Goal: Information Seeking & Learning: Check status

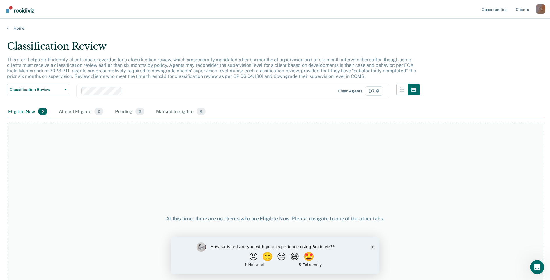
click at [25, 112] on div "Eligible Now 0" at bounding box center [27, 111] width 41 height 13
click at [72, 112] on div "Almost Eligible 2" at bounding box center [81, 111] width 47 height 13
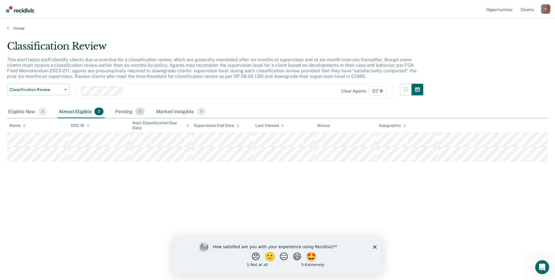
click at [124, 112] on div "Pending 0" at bounding box center [130, 111] width 32 height 13
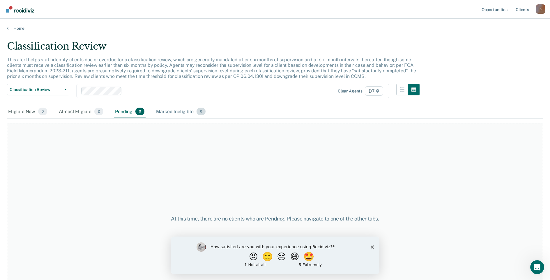
click at [168, 112] on div "Marked Ineligible 0" at bounding box center [181, 111] width 52 height 13
click at [17, 29] on link "Home" at bounding box center [275, 28] width 536 height 5
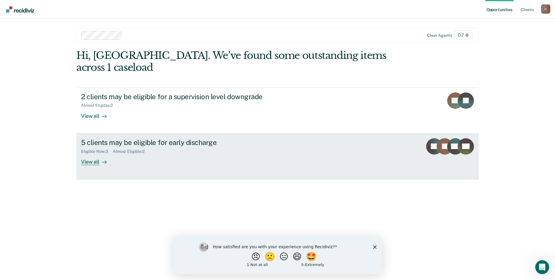
click at [91, 138] on div "5 clients may be eligible for early discharge" at bounding box center [183, 142] width 205 height 8
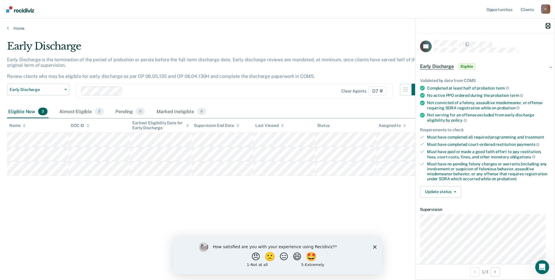
click at [549, 26] on icon "button" at bounding box center [548, 26] width 4 height 4
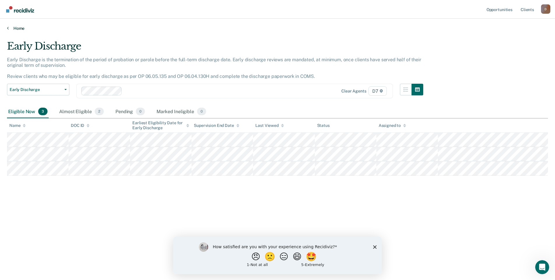
click at [7, 29] on icon at bounding box center [8, 28] width 2 height 5
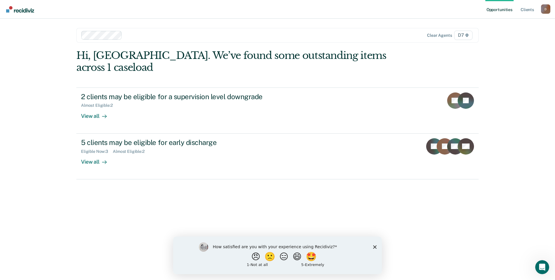
click at [374, 246] on icon "Close survey" at bounding box center [374, 246] width 3 height 3
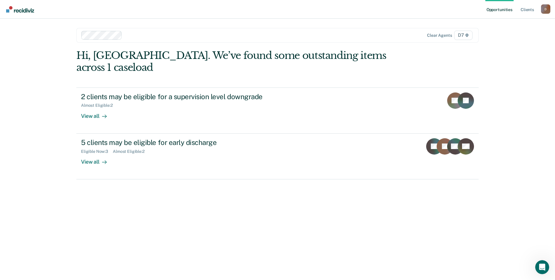
click at [476, 187] on div "Hi, [GEOGRAPHIC_DATA]. We’ve found some outstanding items across 1 caseload 2 c…" at bounding box center [277, 157] width 402 height 214
